Goal: Task Accomplishment & Management: Use online tool/utility

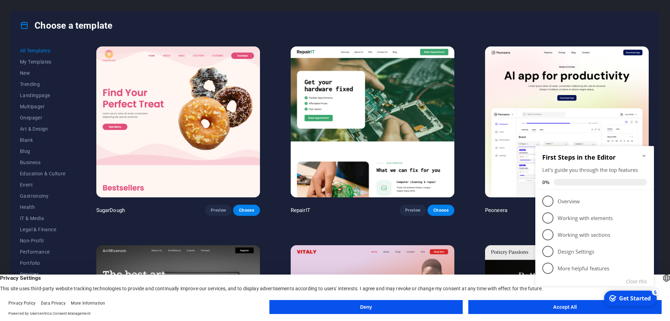
click at [517, 305] on button "Accept All" at bounding box center [564, 307] width 193 height 14
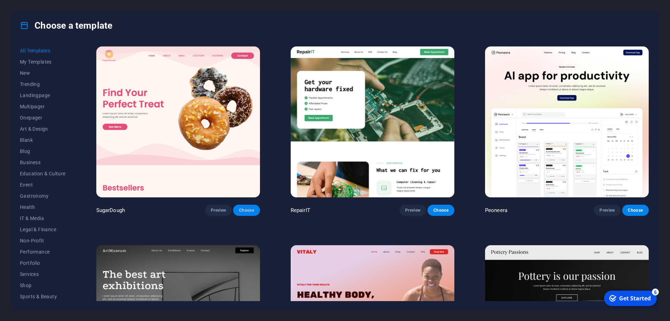
click at [246, 212] on button "Choose" at bounding box center [246, 209] width 27 height 11
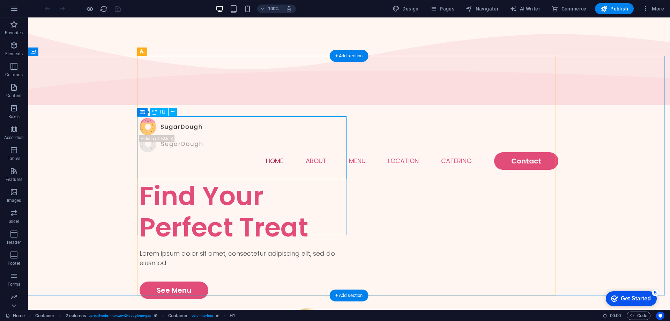
click at [191, 180] on div "Find Your Perfect Treat" at bounding box center [244, 211] width 209 height 63
click at [218, 180] on div "Find Your Perfect Treat" at bounding box center [244, 211] width 209 height 63
click at [219, 180] on div "Find Your Perfect Treat" at bounding box center [244, 211] width 209 height 63
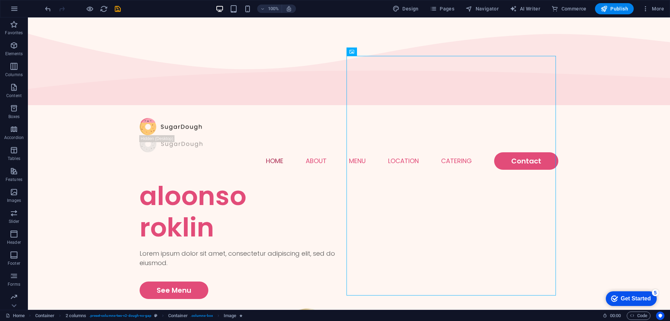
click at [618, 297] on div "checkmark Get Started 5" at bounding box center [631, 298] width 40 height 7
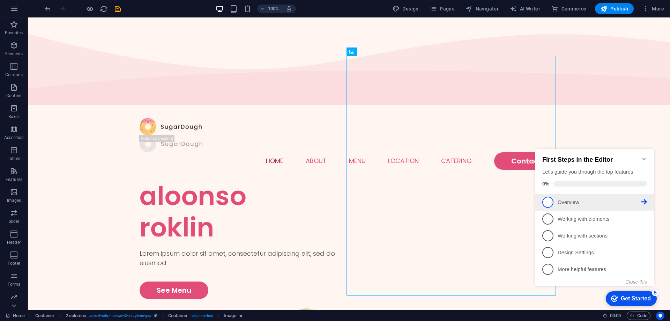
click at [551, 199] on span "1" at bounding box center [547, 201] width 11 height 11
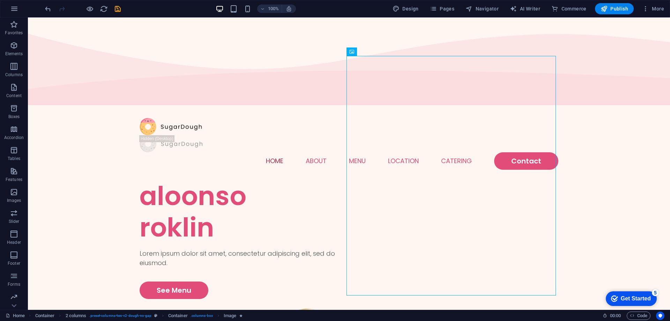
click at [624, 300] on div "Get Started" at bounding box center [636, 298] width 30 height 6
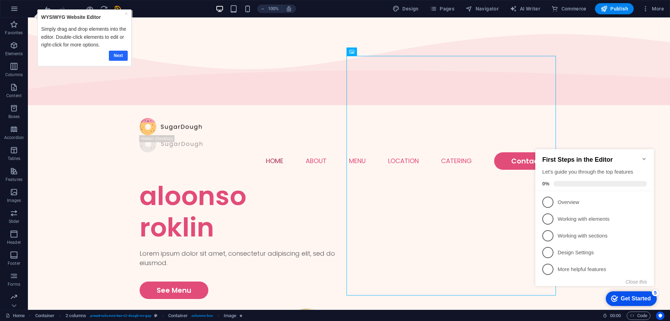
click at [118, 56] on link "Next" at bounding box center [118, 56] width 19 height 10
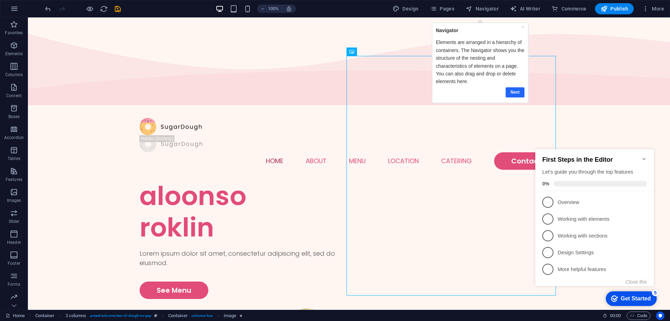
click at [513, 93] on link "Next" at bounding box center [514, 92] width 19 height 10
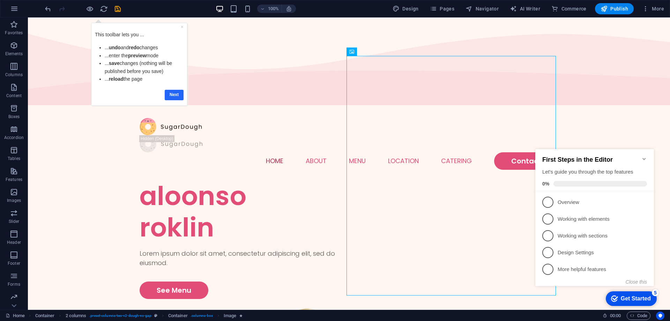
click at [167, 95] on link "Next" at bounding box center [174, 95] width 19 height 10
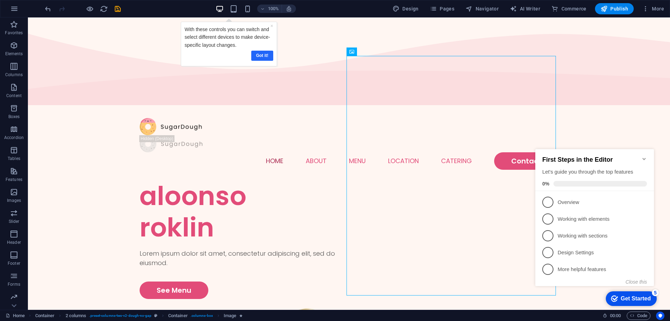
click at [261, 57] on link "Got it!" at bounding box center [262, 56] width 22 height 10
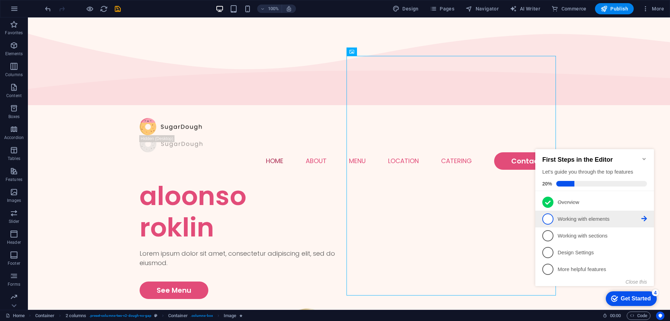
click at [551, 218] on span "2" at bounding box center [547, 218] width 11 height 11
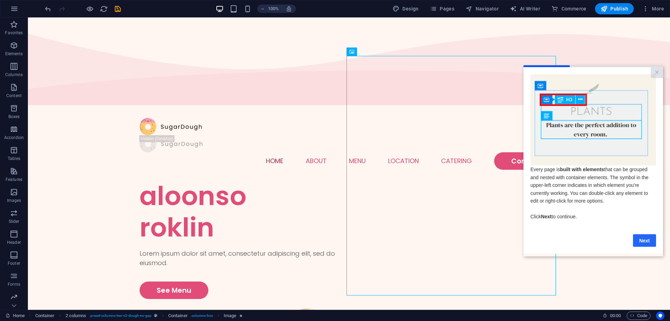
click at [641, 246] on link "Next" at bounding box center [644, 240] width 23 height 13
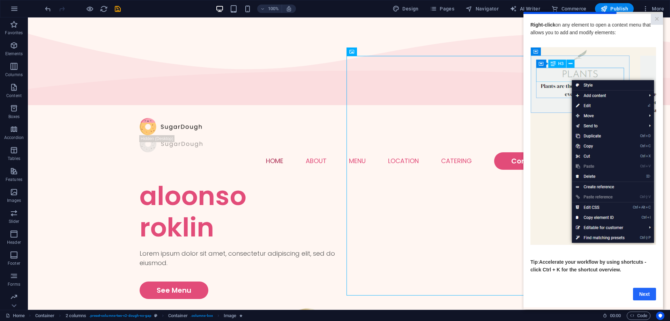
click at [638, 299] on link "Next" at bounding box center [644, 293] width 23 height 13
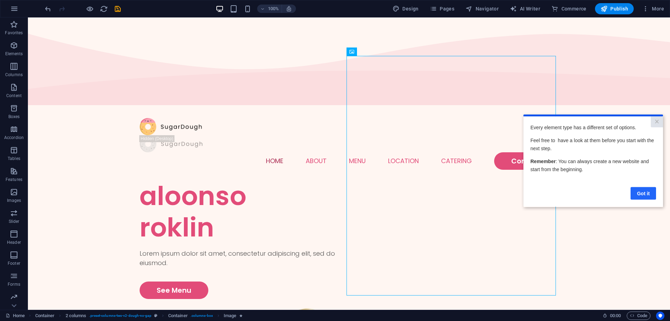
click at [637, 193] on link "Got it" at bounding box center [642, 193] width 25 height 13
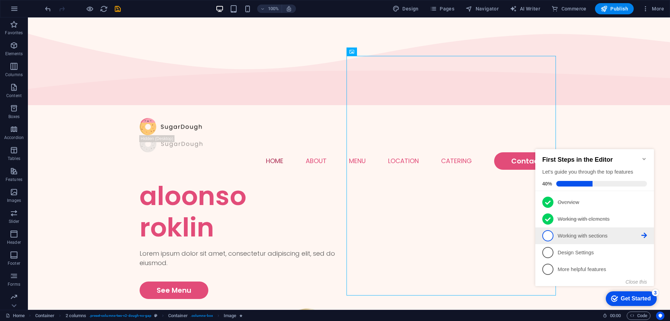
click at [561, 235] on p "Working with sections - incomplete" at bounding box center [600, 235] width 84 height 7
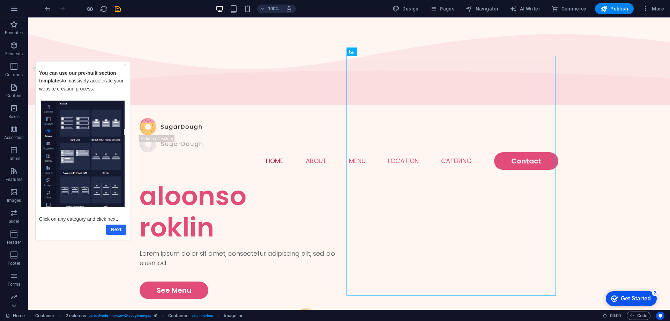
click at [122, 228] on link "Next" at bounding box center [116, 229] width 20 height 10
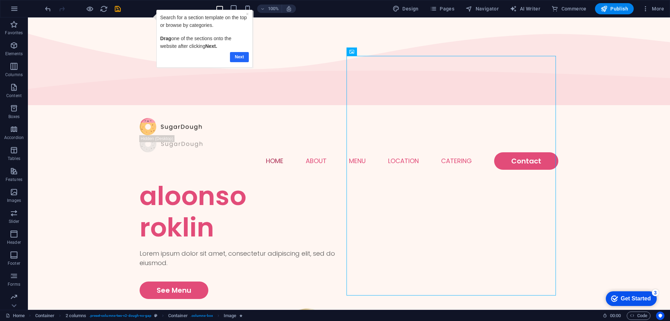
click at [236, 56] on link "Next" at bounding box center [239, 57] width 19 height 10
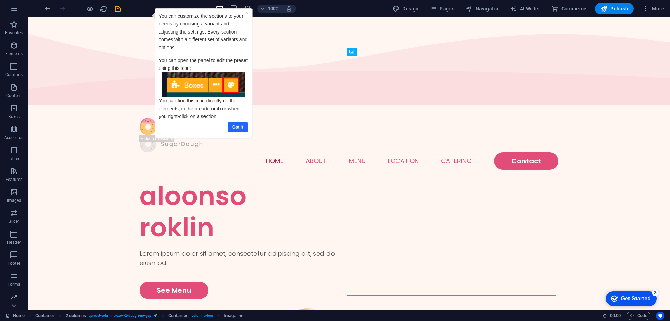
click at [236, 127] on link "Got it" at bounding box center [237, 127] width 21 height 10
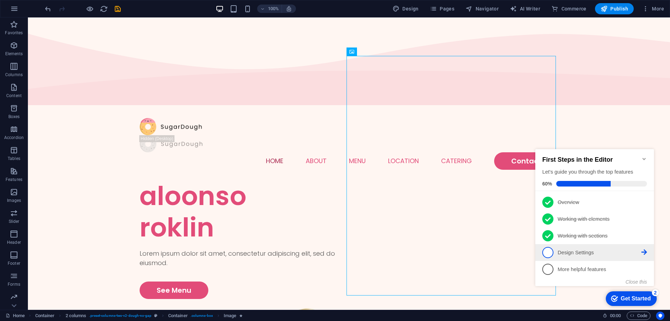
click at [559, 253] on p "Design Settings - incomplete" at bounding box center [600, 252] width 84 height 7
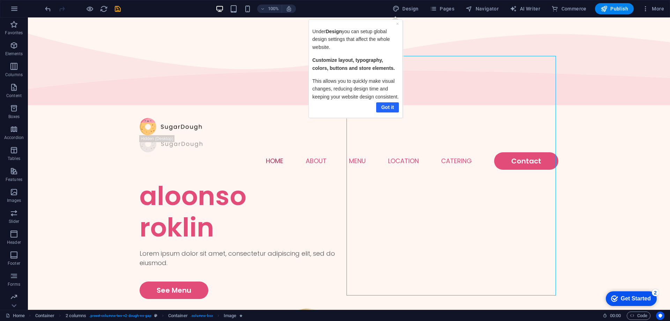
click at [386, 108] on link "Got it" at bounding box center [387, 107] width 23 height 10
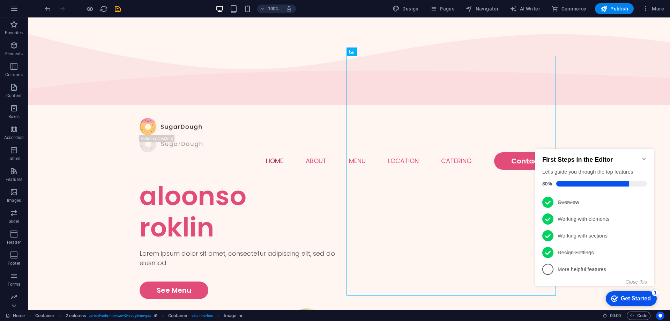
click at [549, 267] on span "5" at bounding box center [547, 268] width 11 height 11
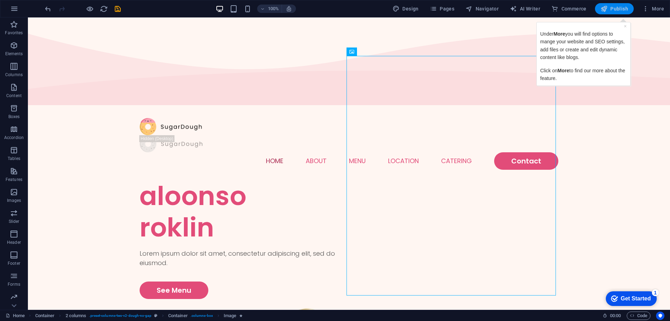
click at [612, 12] on button "Publish" at bounding box center [614, 8] width 39 height 11
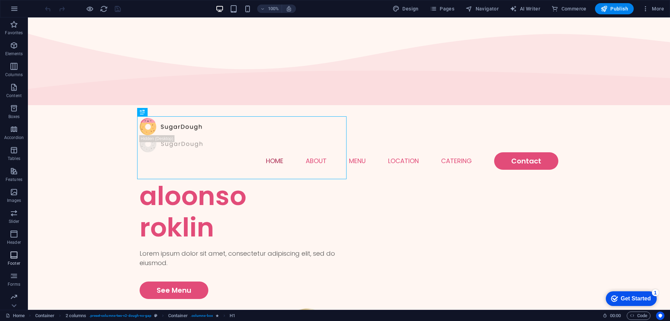
scroll to position [43, 0]
click at [649, 12] on icon "button" at bounding box center [645, 8] width 7 height 7
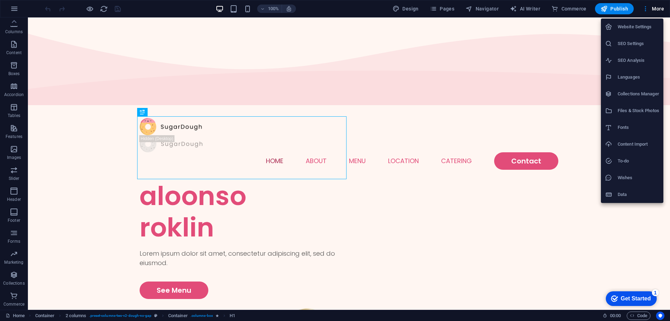
click at [632, 24] on h6 "Website Settings" at bounding box center [639, 27] width 42 height 8
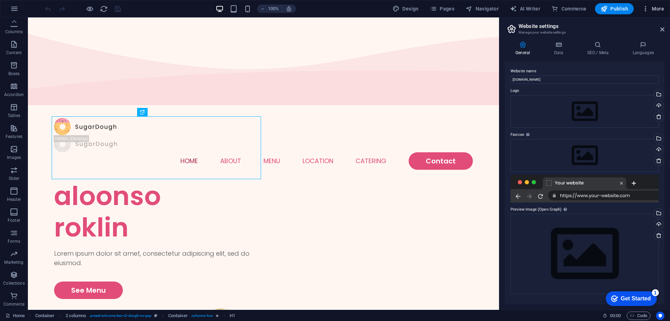
click at [650, 8] on span "More" at bounding box center [653, 8] width 22 height 7
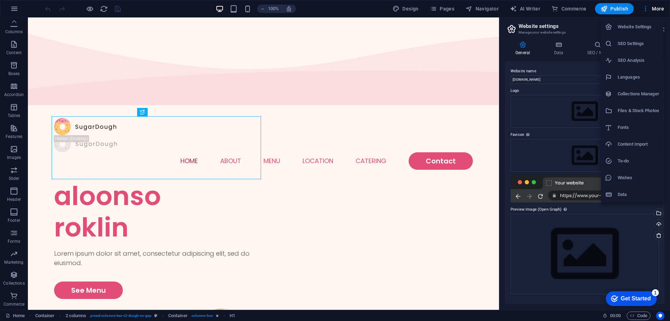
click at [616, 8] on div at bounding box center [335, 160] width 670 height 321
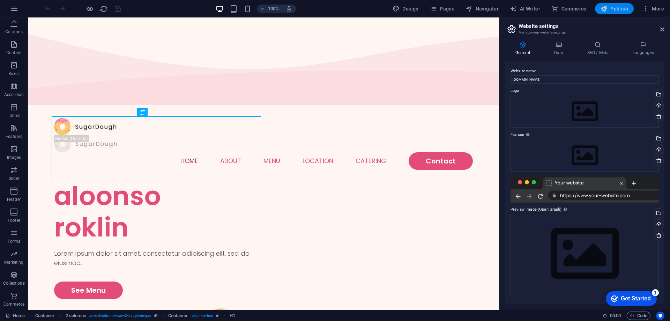
click at [605, 9] on icon "button" at bounding box center [603, 8] width 7 height 7
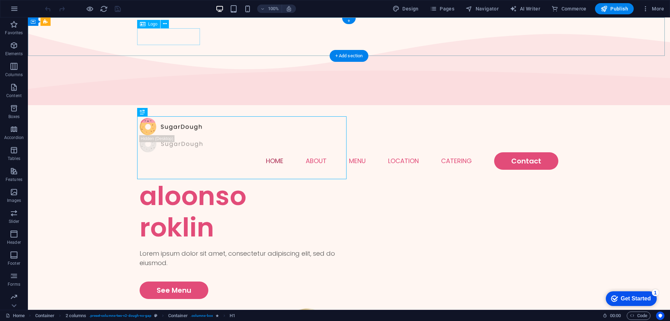
click at [175, 118] on div at bounding box center [349, 126] width 419 height 17
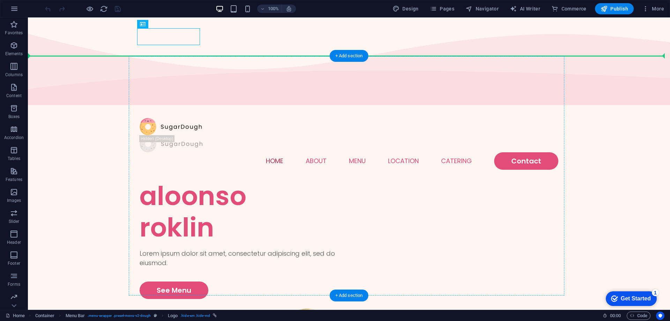
drag, startPoint x: 171, startPoint y: 39, endPoint x: 150, endPoint y: 80, distance: 45.9
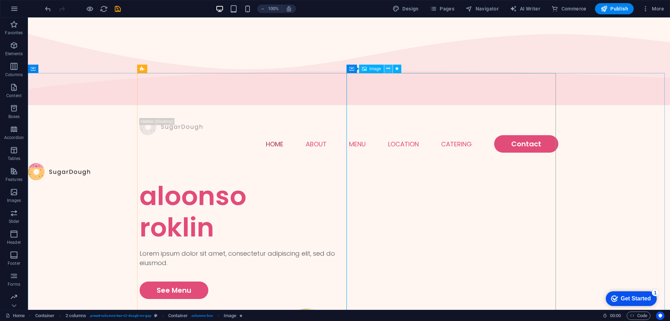
click at [388, 69] on icon at bounding box center [388, 68] width 4 height 7
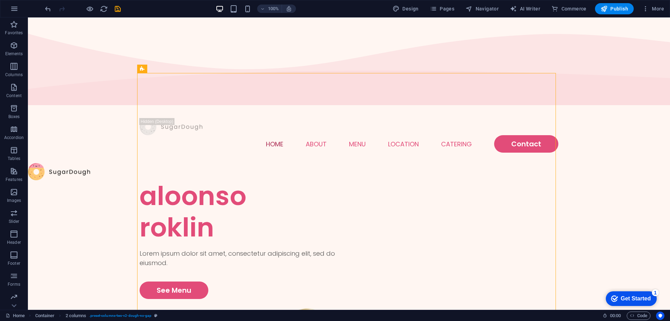
click at [103, 13] on div at bounding box center [83, 8] width 78 height 11
click at [103, 11] on icon "reload" at bounding box center [104, 9] width 8 height 8
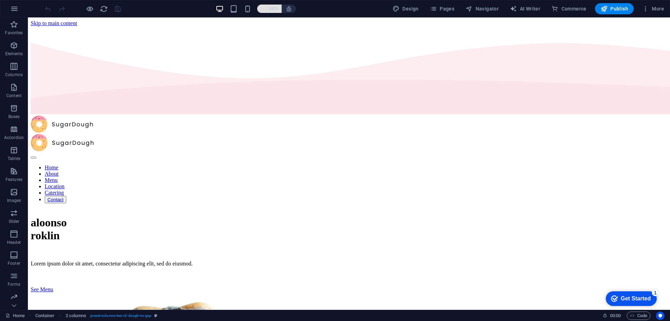
click at [268, 8] on span "100%" at bounding box center [269, 9] width 19 height 8
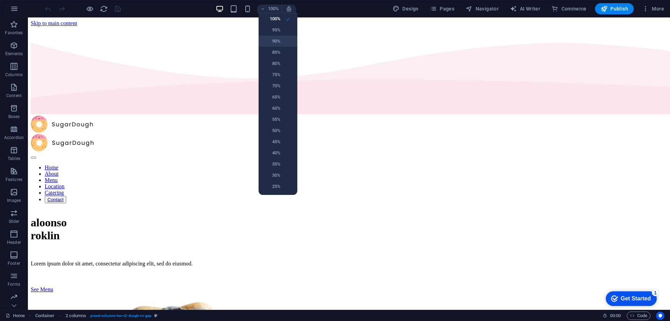
click at [281, 42] on li "90%" at bounding box center [278, 41] width 39 height 11
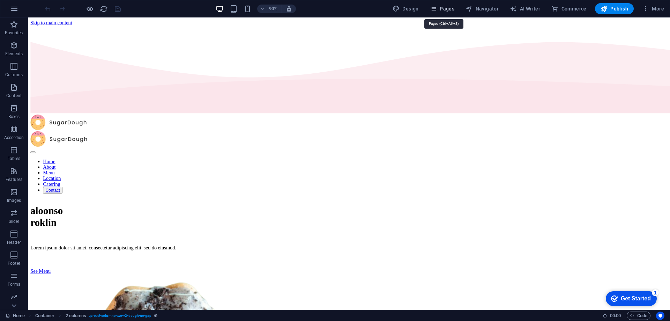
click at [445, 7] on span "Pages" at bounding box center [442, 8] width 24 height 7
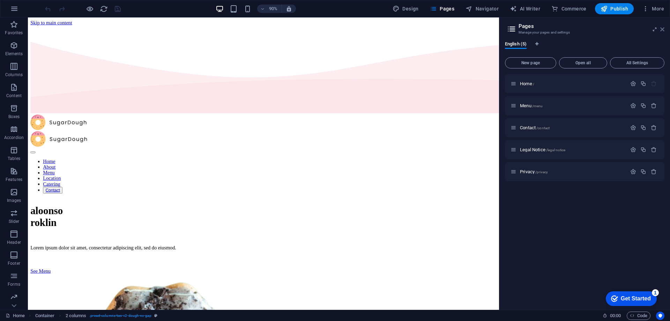
click at [662, 30] on icon at bounding box center [662, 30] width 4 height 6
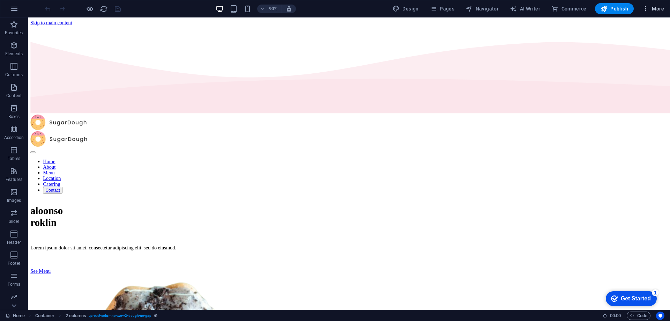
click at [652, 10] on span "More" at bounding box center [653, 8] width 22 height 7
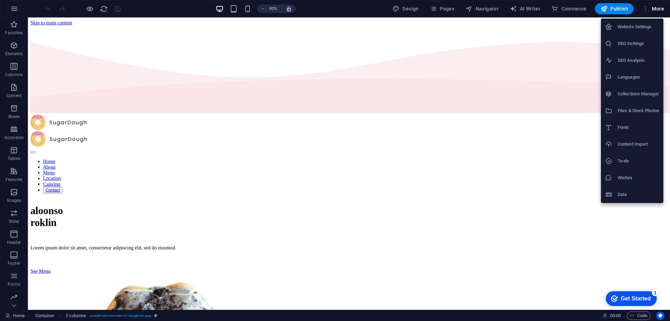
click at [647, 14] on div at bounding box center [335, 160] width 670 height 321
